Goal: Browse casually

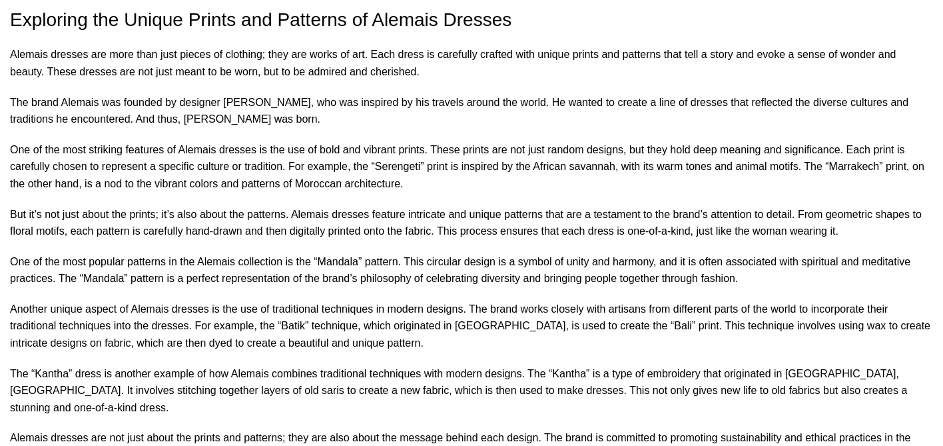
scroll to position [2446, 0]
